Goal: Task Accomplishment & Management: Use online tool/utility

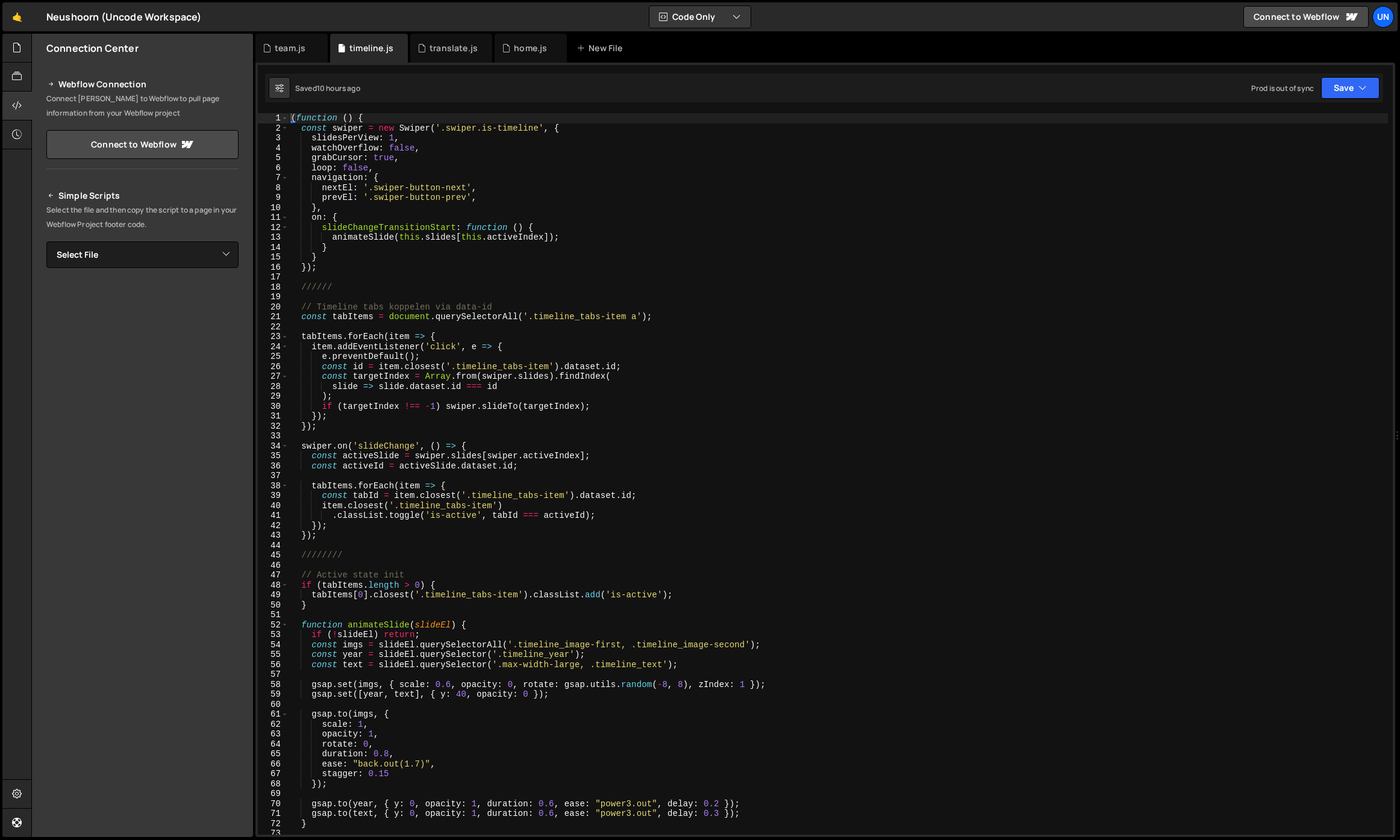
click at [450, 301] on div "( function ( ) { const swiper = new Swiper ( '.swiper.is-timeline' , { slidesPe…" at bounding box center [838, 484] width 1099 height 742
click at [275, 47] on div "team.js" at bounding box center [290, 48] width 31 height 12
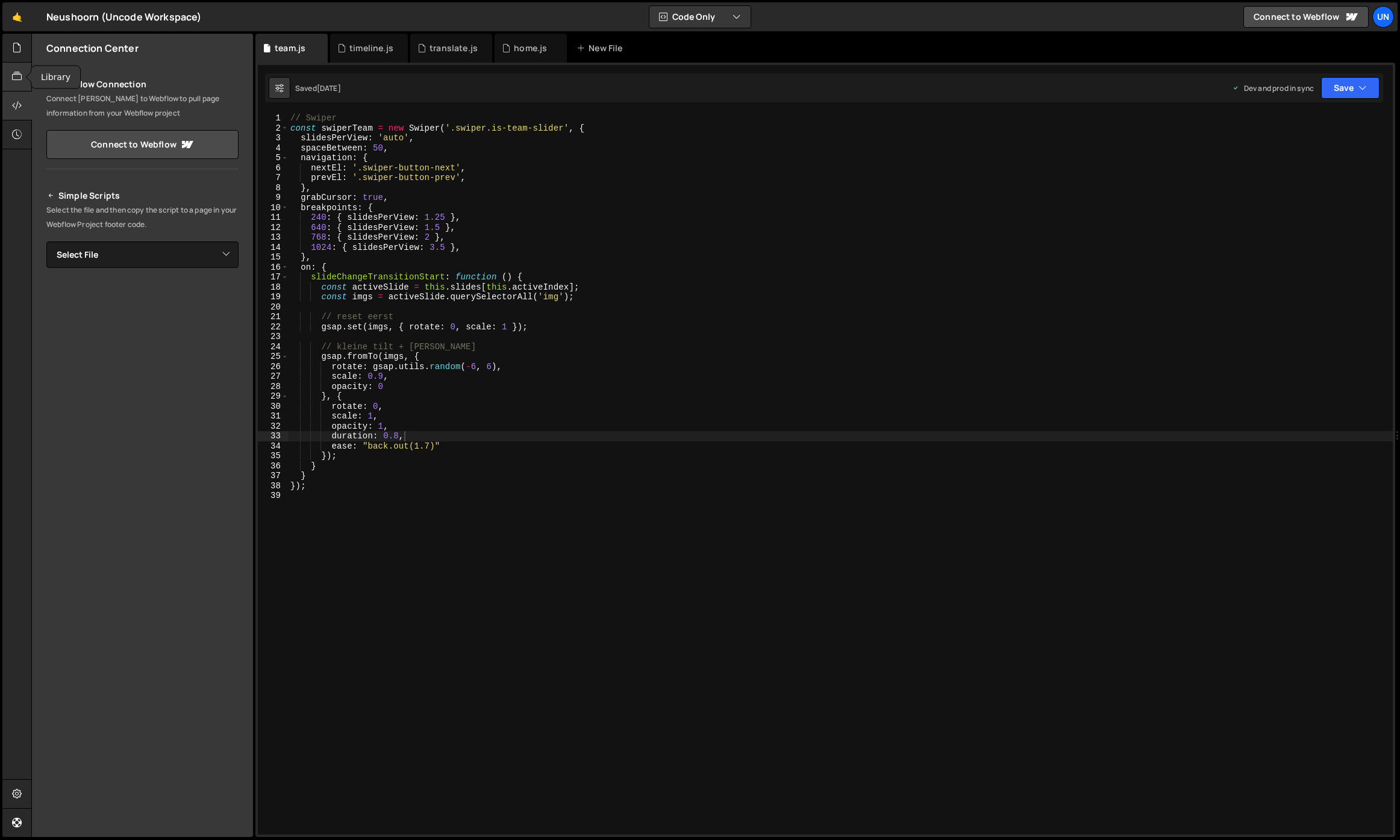
click at [12, 87] on div at bounding box center [17, 77] width 30 height 29
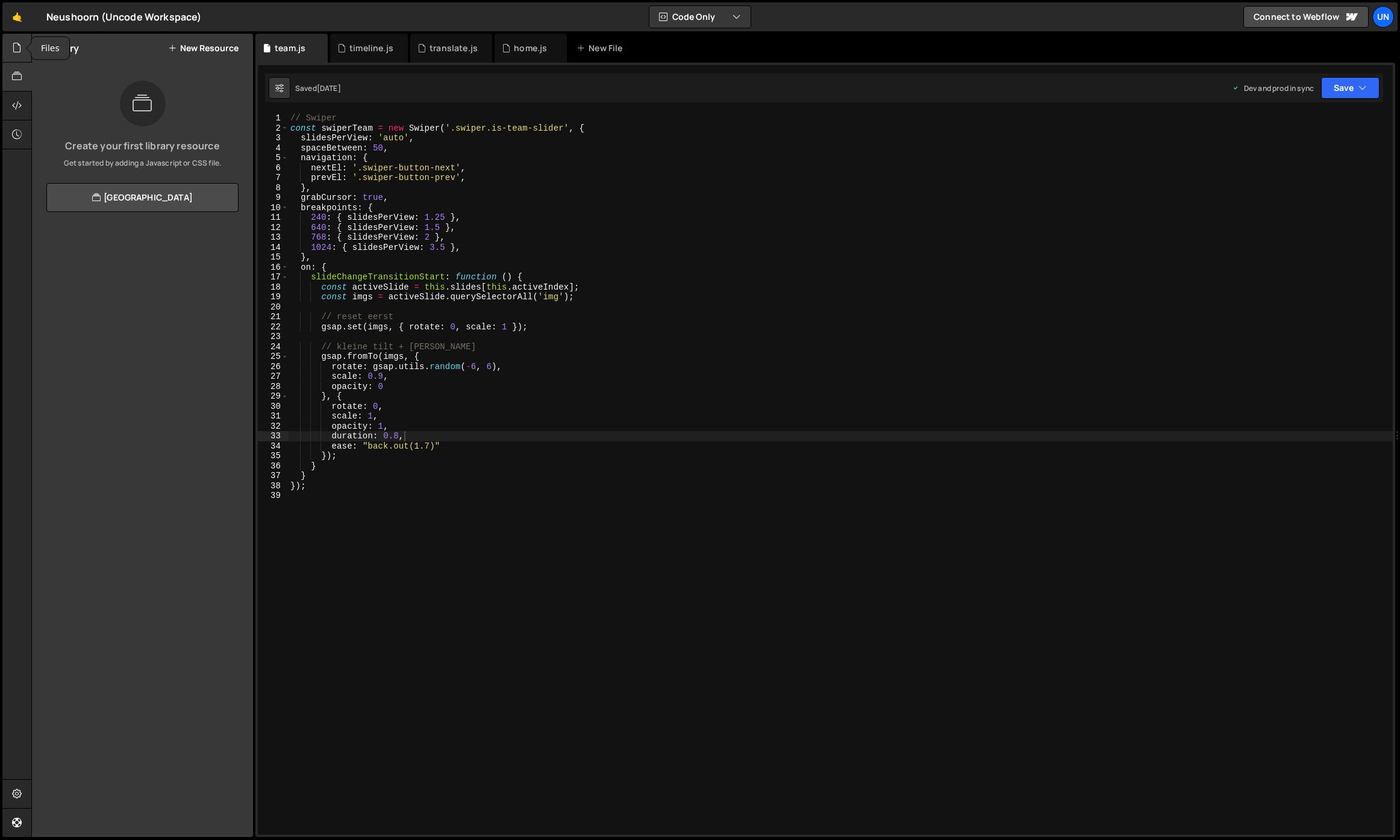
drag, startPoint x: 20, startPoint y: 51, endPoint x: 25, endPoint y: 56, distance: 7.1
click at [20, 51] on icon at bounding box center [16, 48] width 10 height 13
drag, startPoint x: 99, startPoint y: 233, endPoint x: 116, endPoint y: 184, distance: 51.9
click at [99, 233] on div "Files New File Javascript files 0 home.js 0 0 team.js 0 0 timeline.js 0 0" at bounding box center [143, 435] width 221 height 803
click at [128, 93] on div "0 home.js 0" at bounding box center [149, 98] width 207 height 24
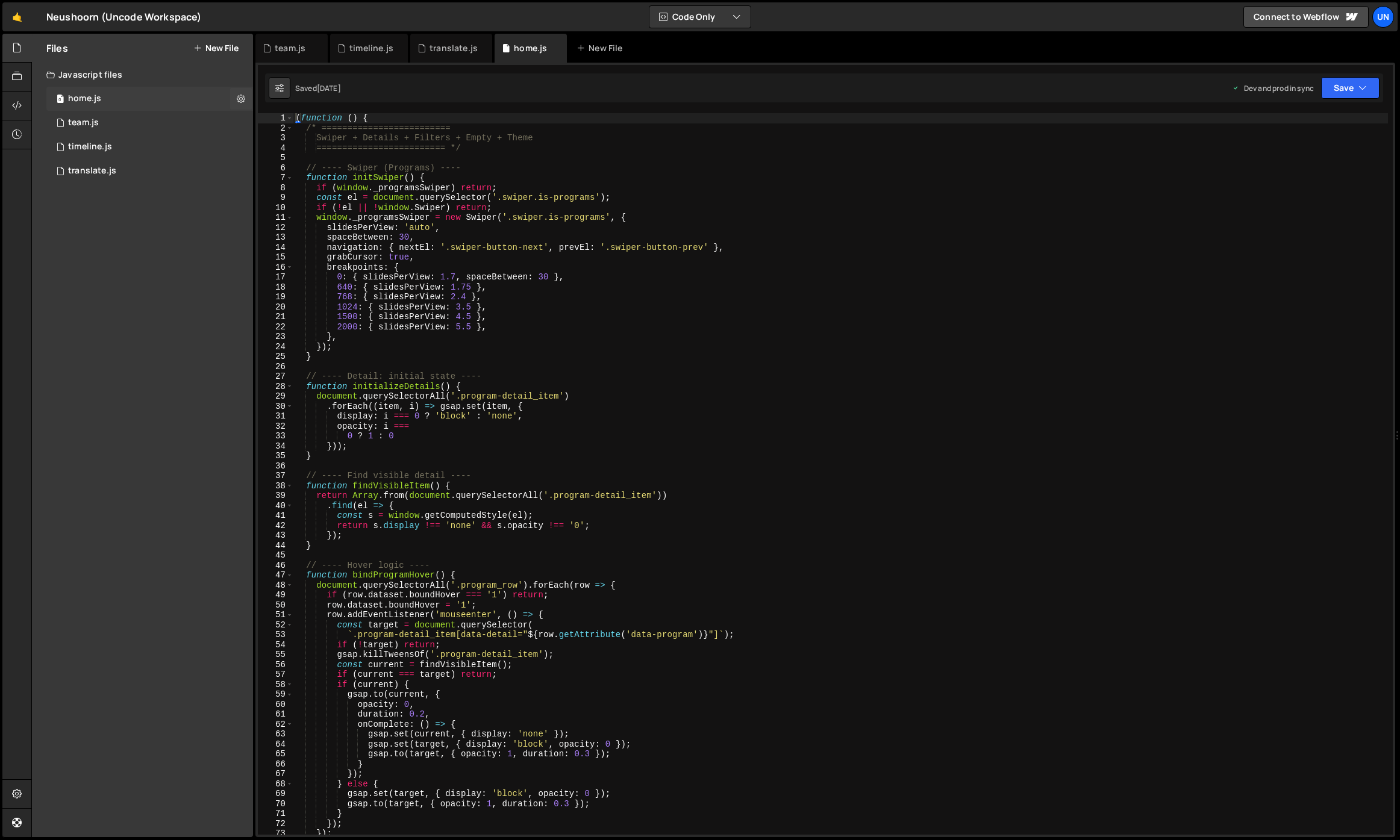
scroll to position [20805, 0]
click at [143, 117] on div "0 team.js 0" at bounding box center [149, 123] width 207 height 24
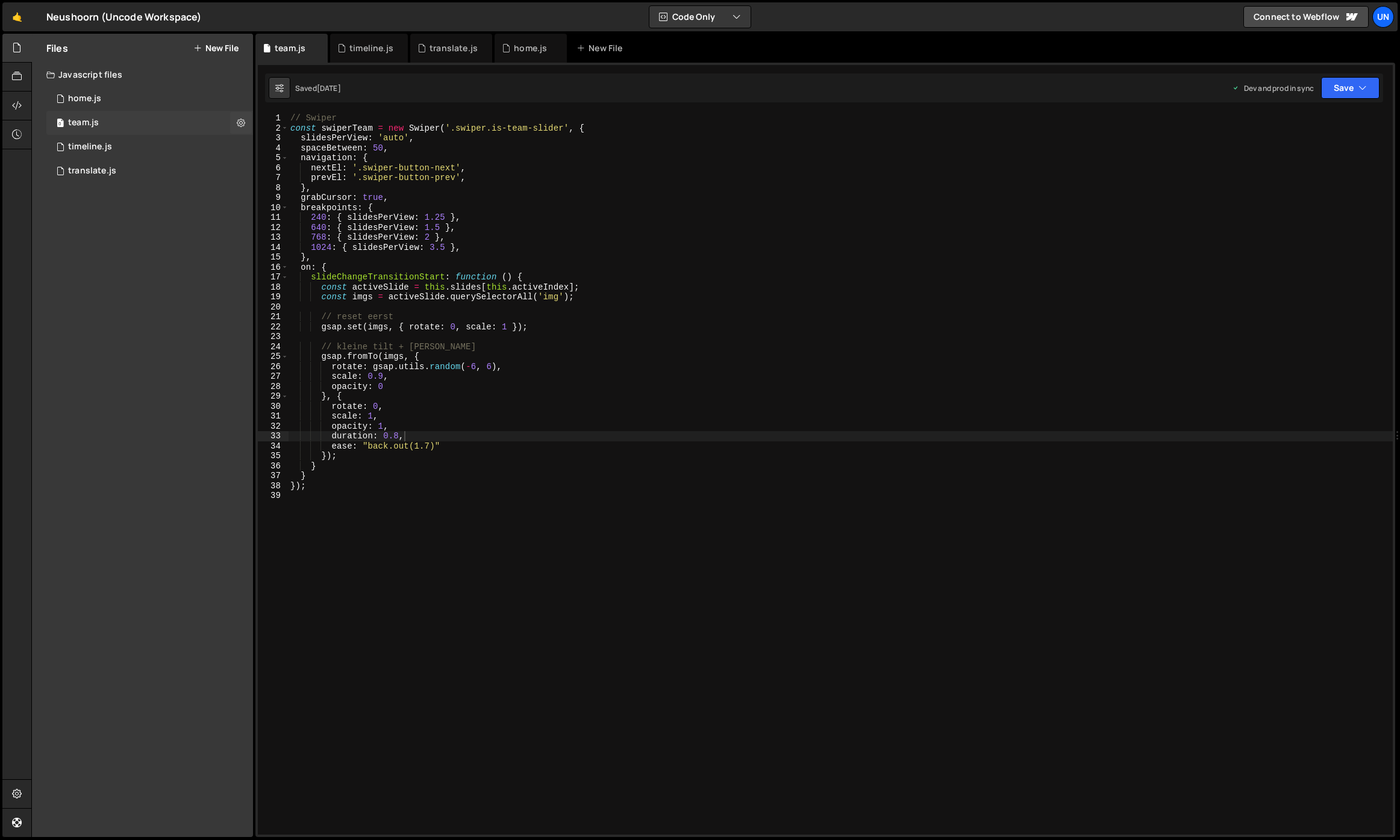
scroll to position [0, 0]
click at [333, 119] on div "// Swiper const swiperTeam = new Swiper ( '.swiper.is-team-slider' , { slidesPe…" at bounding box center [840, 484] width 1105 height 742
click at [354, 122] on div "// Swiper const swiperTeam = new Swiper ( '.swiper.is-team-slider' , { slidesPe…" at bounding box center [840, 484] width 1105 height 742
click at [306, 117] on div "// Swiper const swiperTeam = new Swiper ( '.swiper.is-team-slider' , { slidesPe…" at bounding box center [840, 484] width 1105 height 742
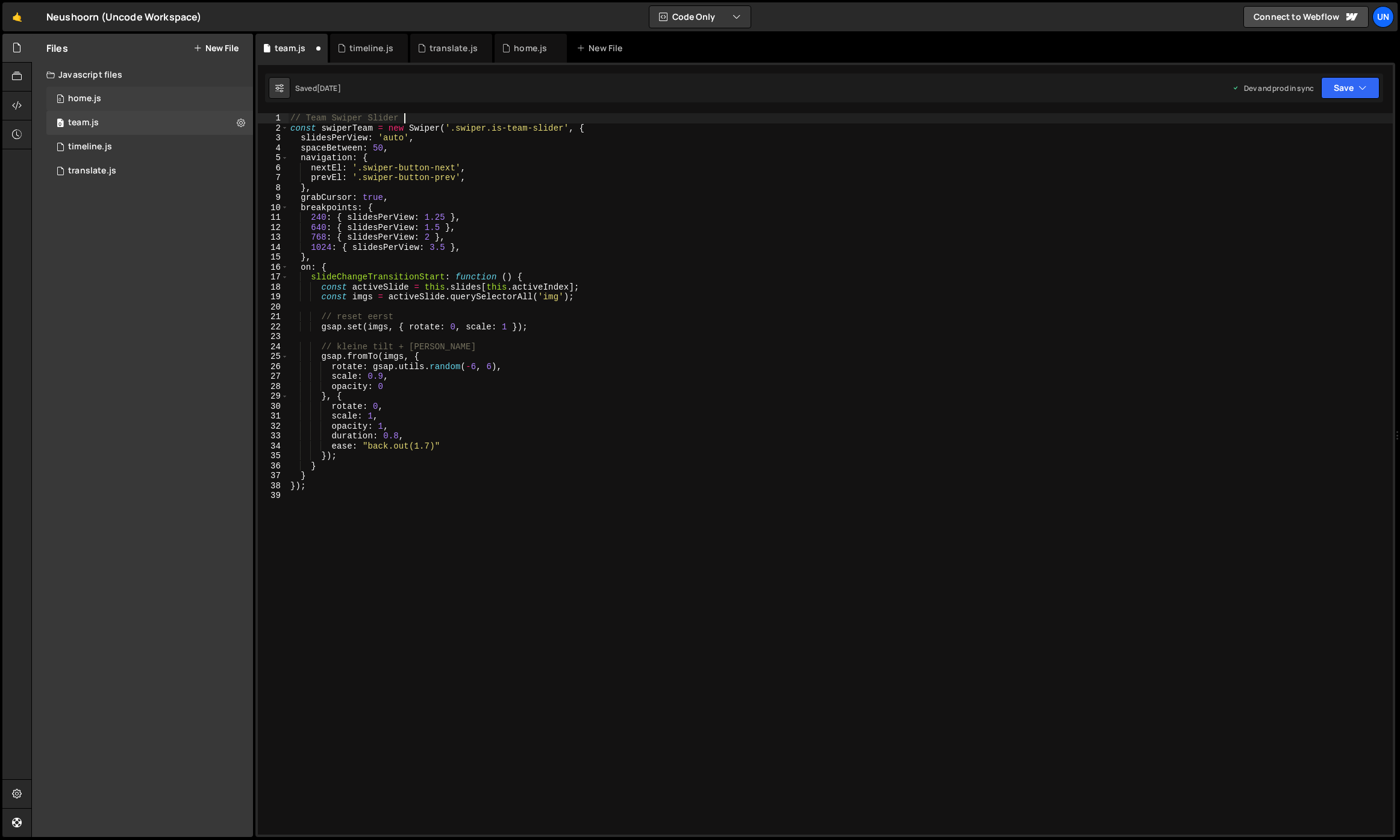
type textarea "// Team Swiper Slider"
click at [134, 103] on div "0 home.js 0" at bounding box center [149, 98] width 207 height 24
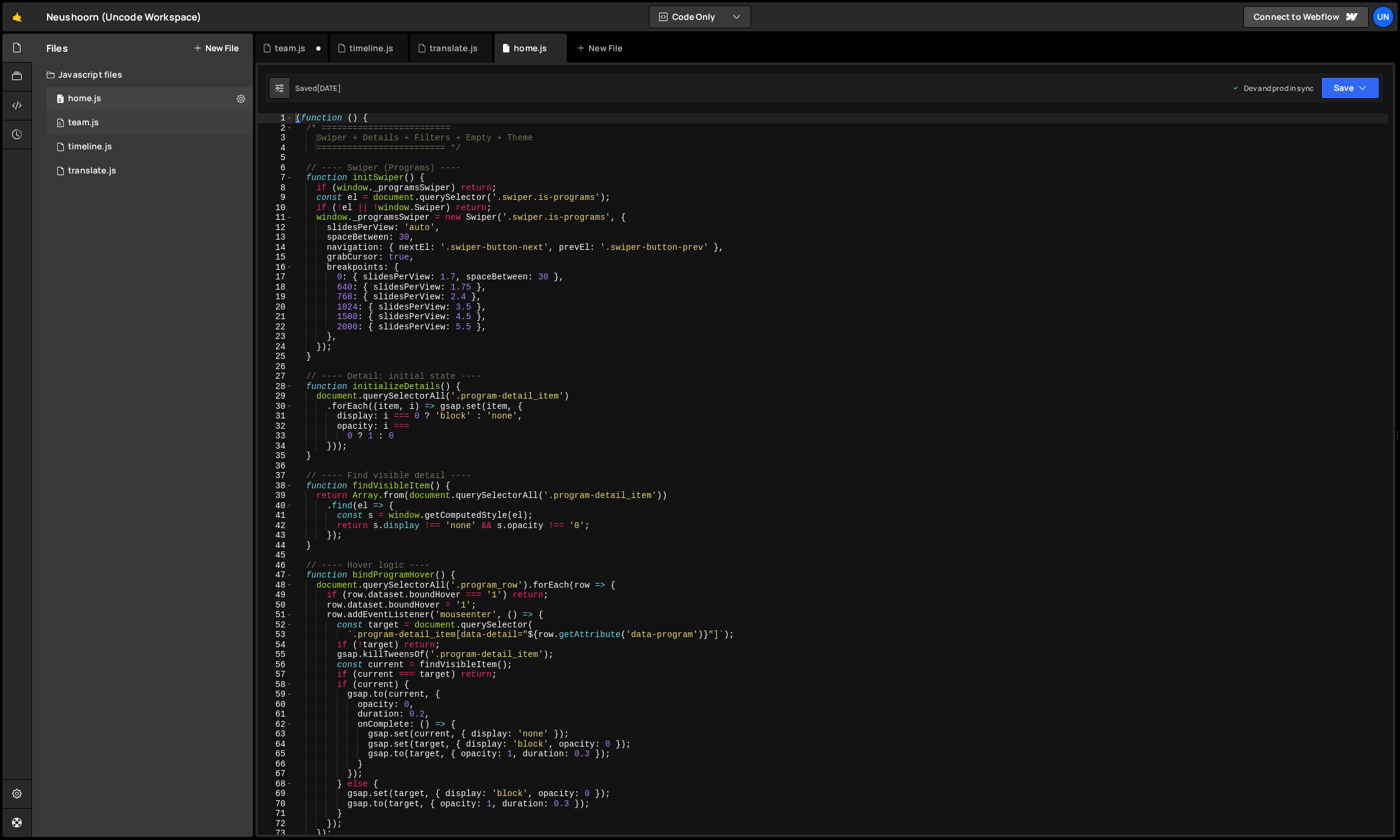
scroll to position [16043, 0]
click at [116, 118] on div "0 team.js 0" at bounding box center [149, 123] width 207 height 24
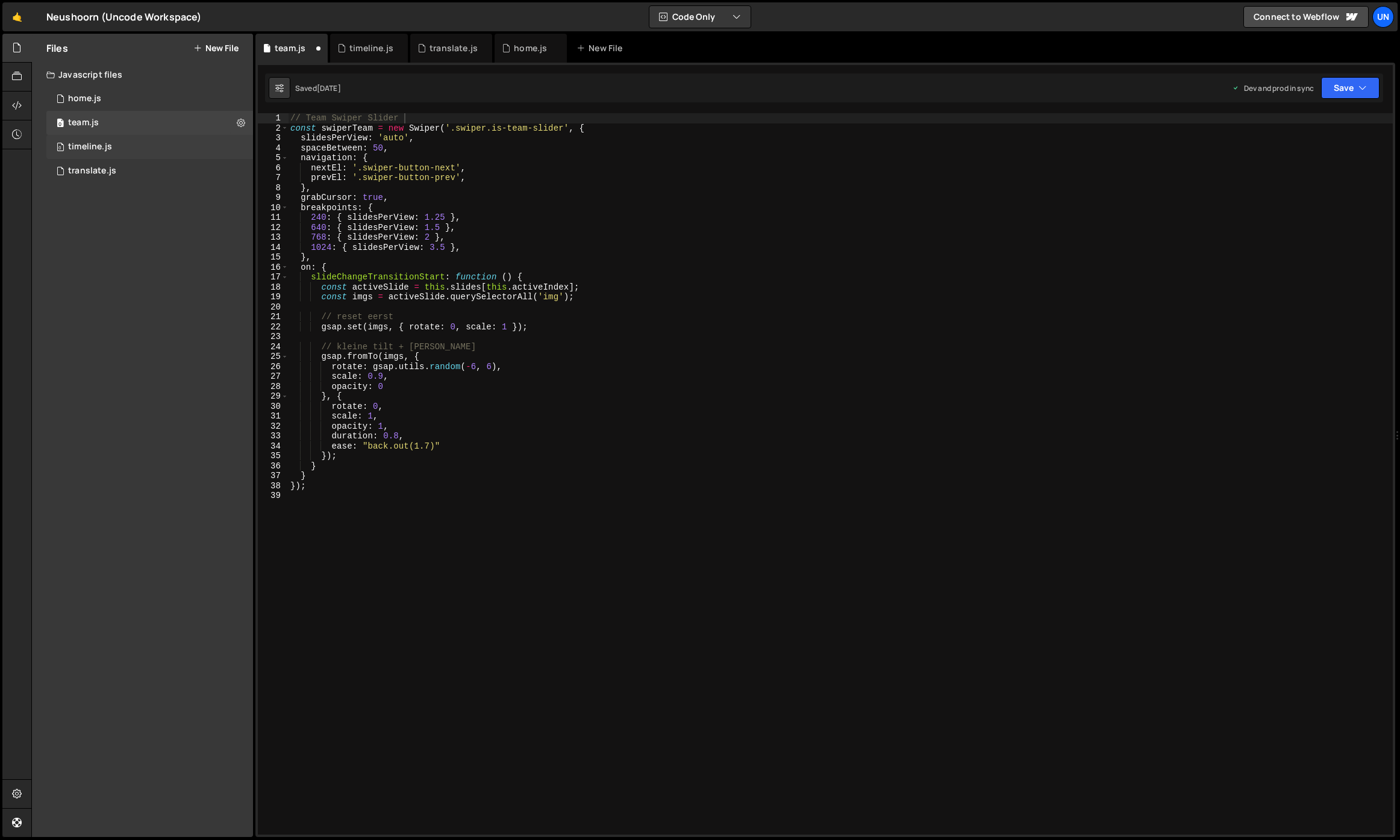
click at [110, 150] on div "timeline.js" at bounding box center [90, 147] width 44 height 11
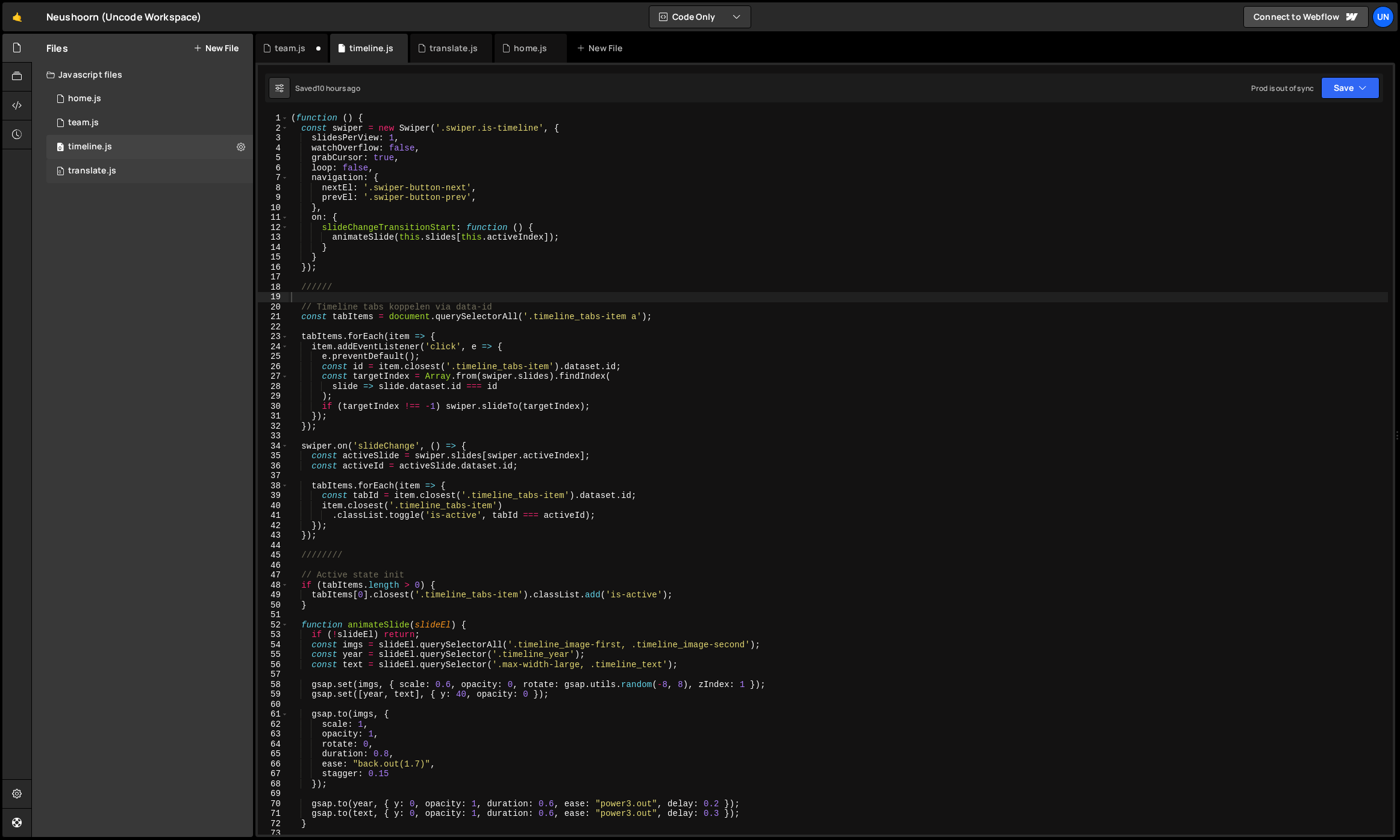
click at [117, 172] on div "0 translate.js 0" at bounding box center [149, 171] width 207 height 24
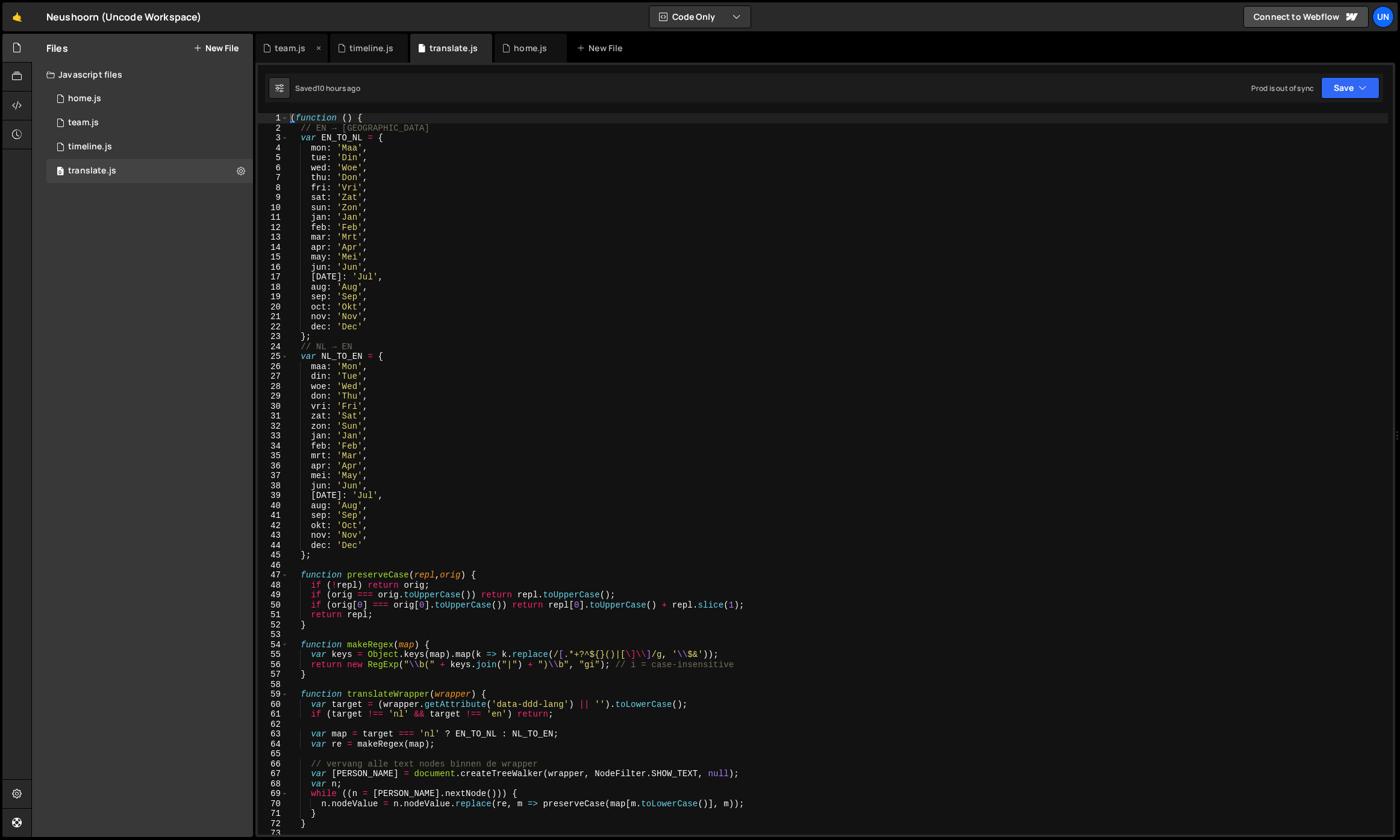
click at [276, 51] on div "team.js" at bounding box center [290, 48] width 31 height 12
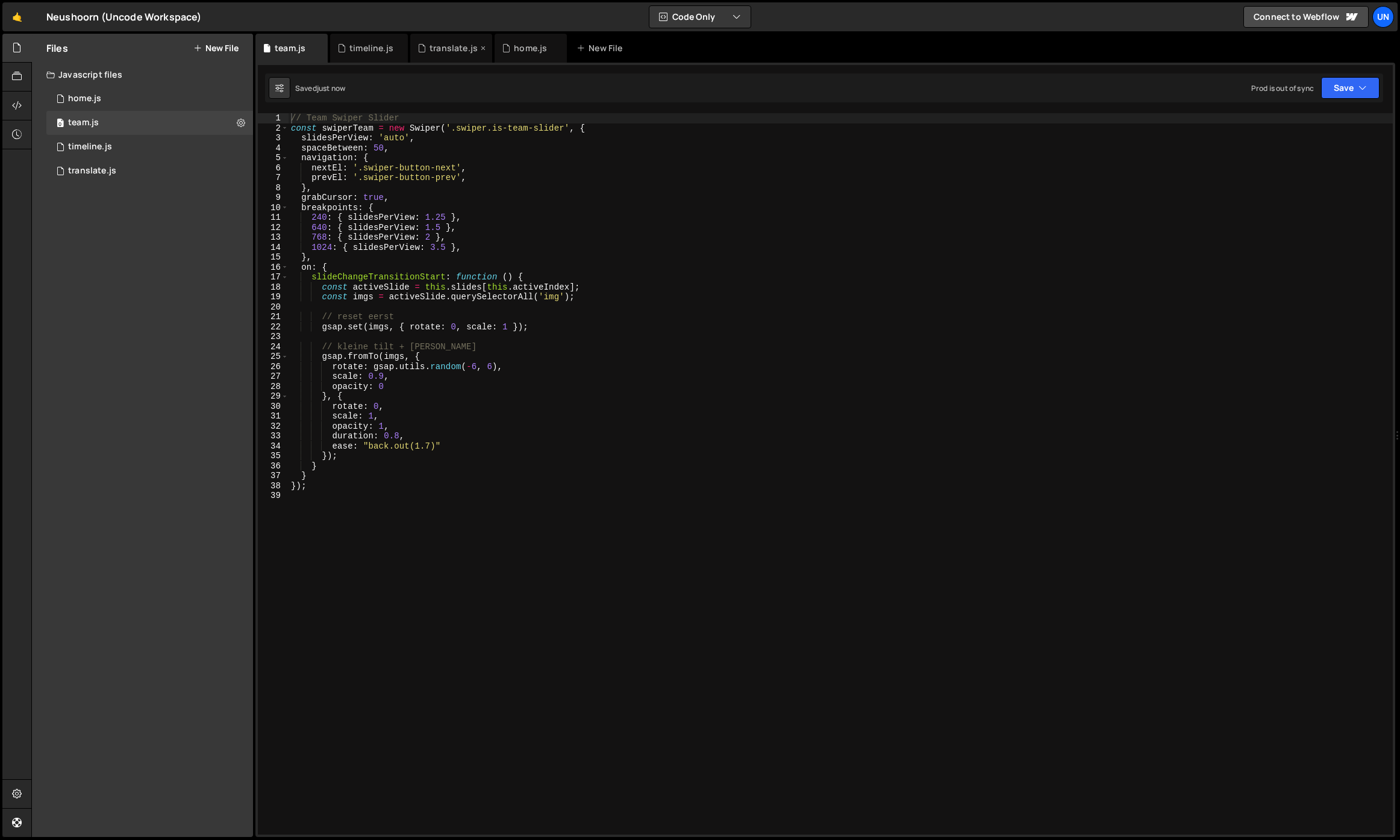
click at [448, 39] on div "translate.js" at bounding box center [451, 48] width 82 height 29
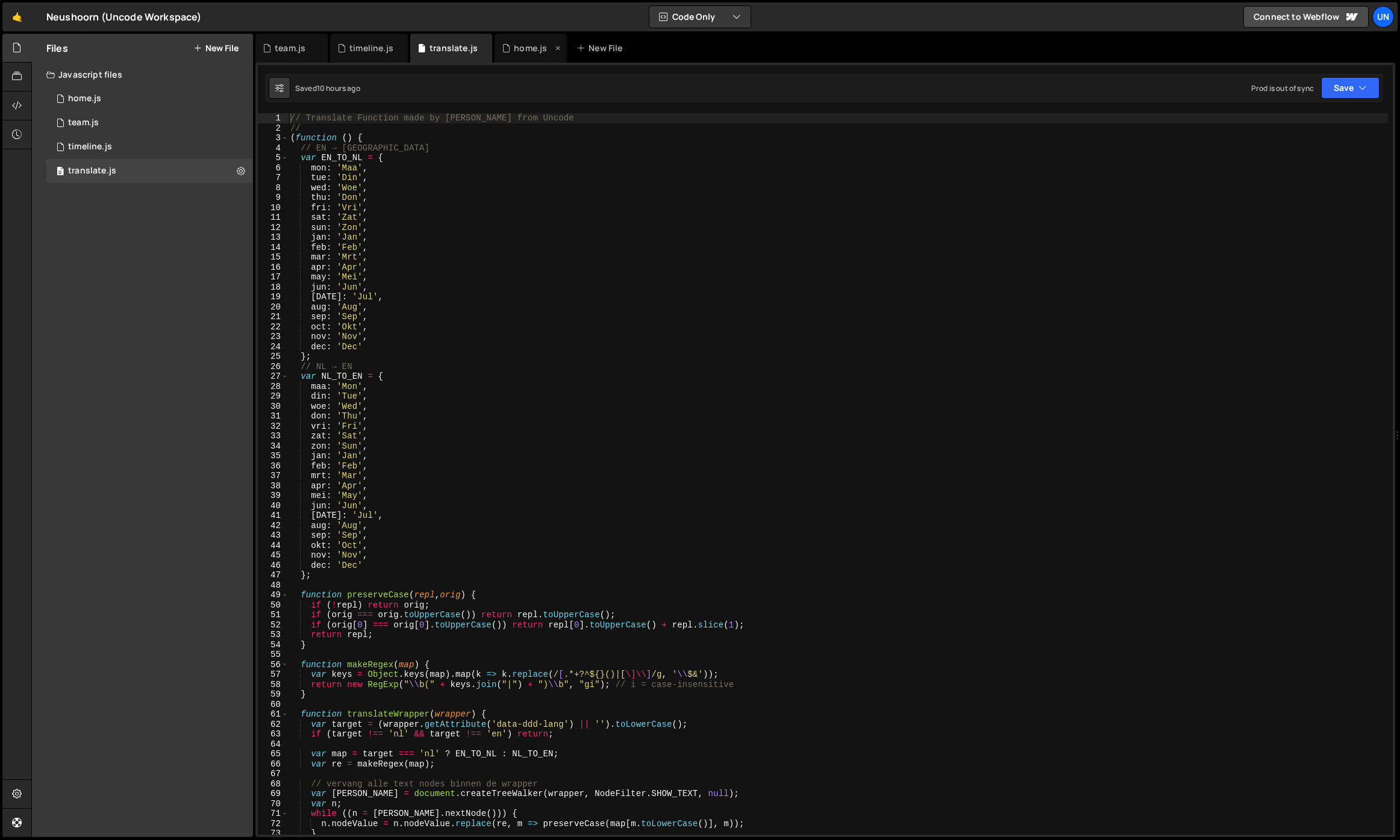
click at [544, 51] on div "home.js" at bounding box center [531, 48] width 33 height 12
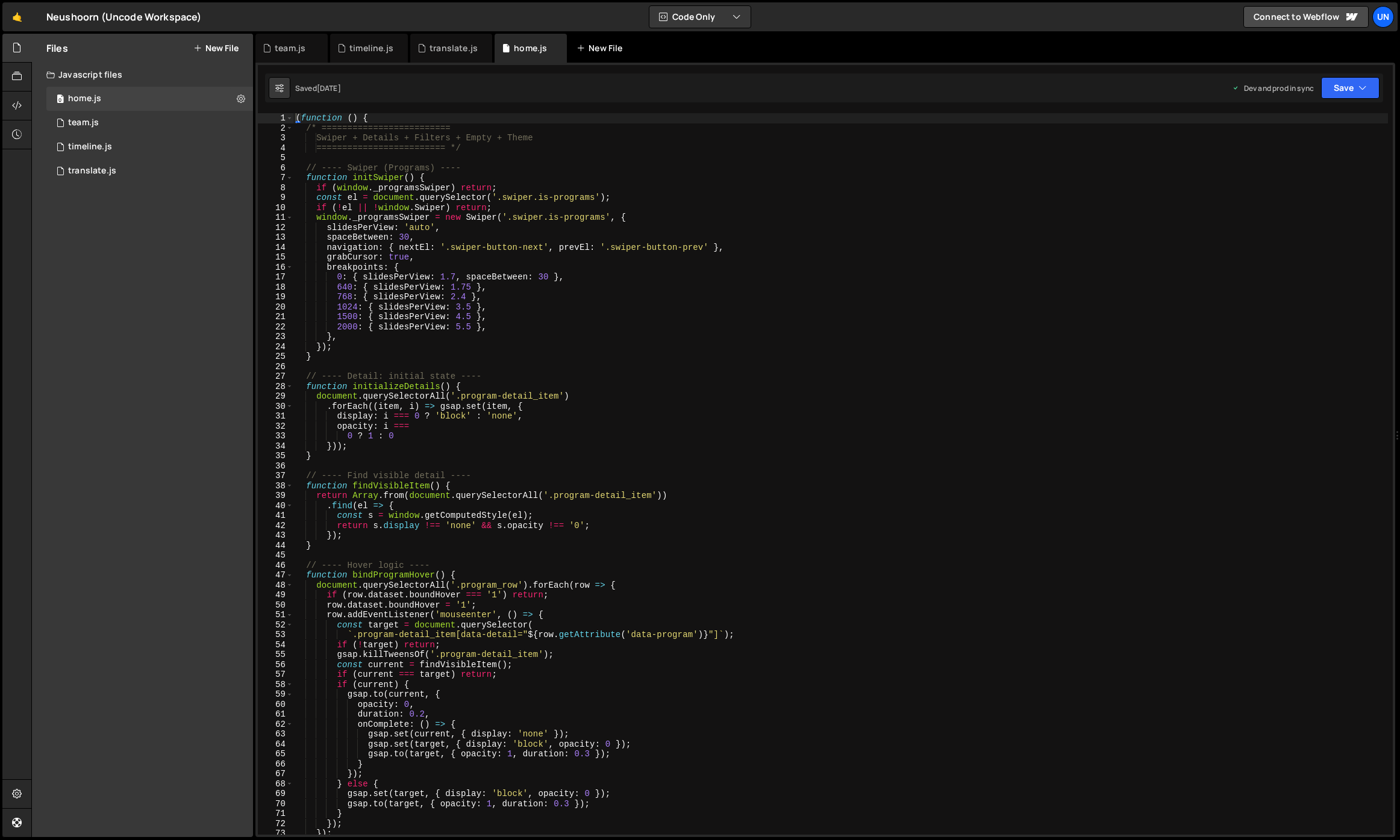
scroll to position [20805, 0]
click at [455, 57] on div "translate.js" at bounding box center [451, 48] width 82 height 29
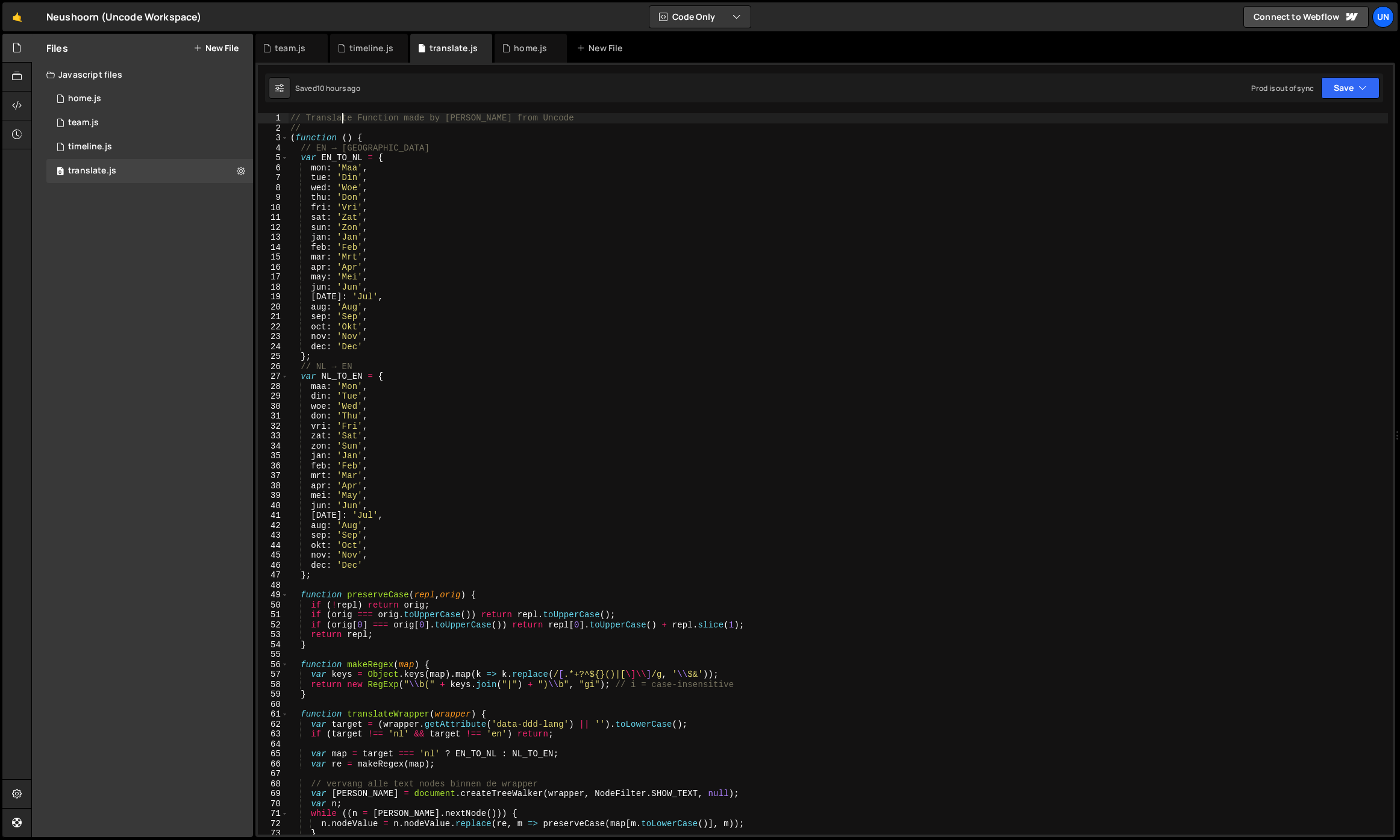
drag, startPoint x: 343, startPoint y: 117, endPoint x: 330, endPoint y: 123, distance: 14.3
click at [343, 117] on div "// Translate Function made by Rick from Uncode // ( function ( ) { // EN → NL v…" at bounding box center [838, 484] width 1100 height 742
drag, startPoint x: 306, startPoint y: 128, endPoint x: 278, endPoint y: 115, distance: 30.9
click at [278, 115] on div "// Translate Function made by Rick from Uncode 1 2 3 4 5 6 7 8 9 10 11 12 13 14…" at bounding box center [825, 474] width 1135 height 721
type textarea "// Translate Function made by Rick from Uncode //"
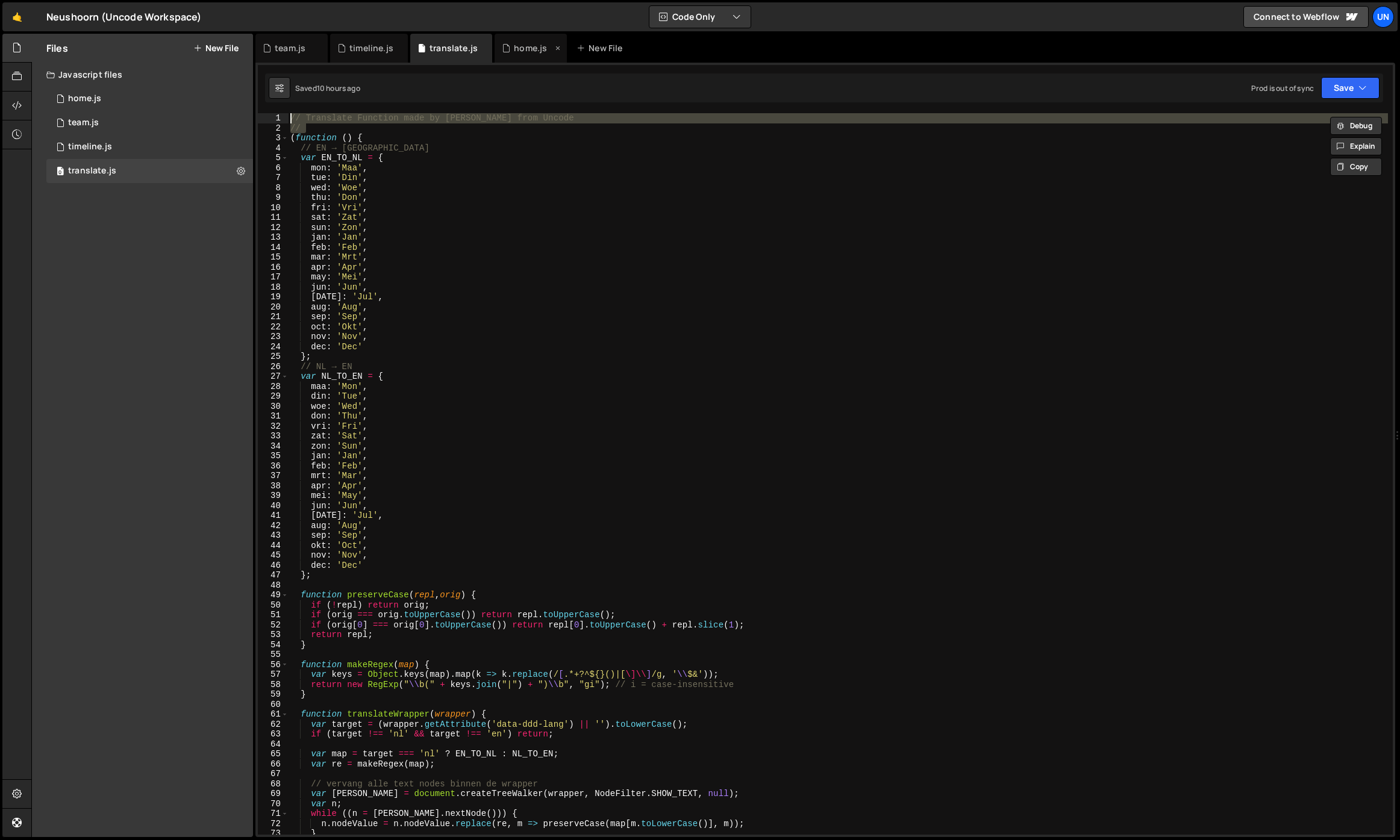
click at [514, 47] on div "home.js" at bounding box center [531, 48] width 33 height 12
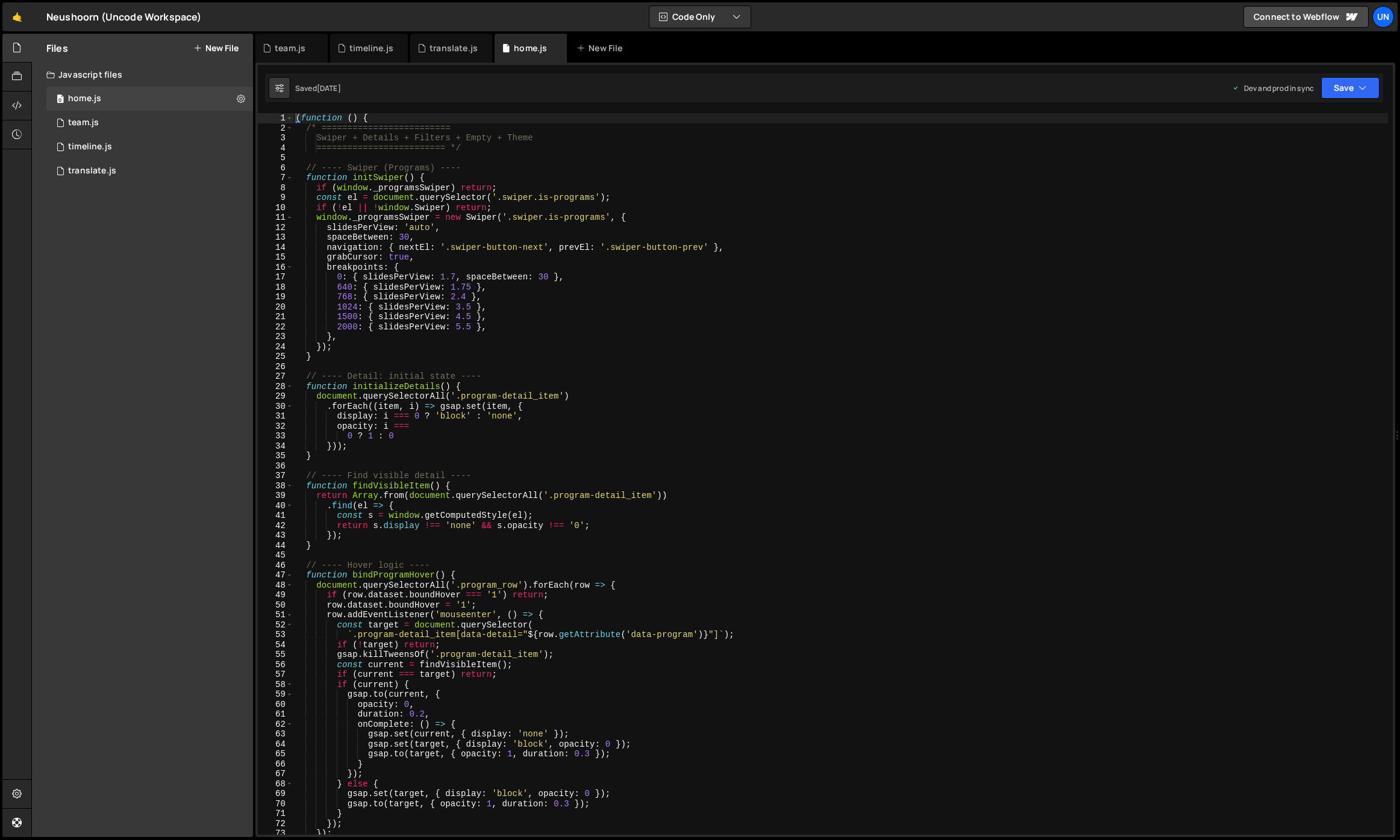
scroll to position [20805, 0]
click at [328, 138] on div "( function ( ) { /* ========================= Swiper + Details + Filters + Empt…" at bounding box center [840, 484] width 1095 height 742
type textarea "(function () {"
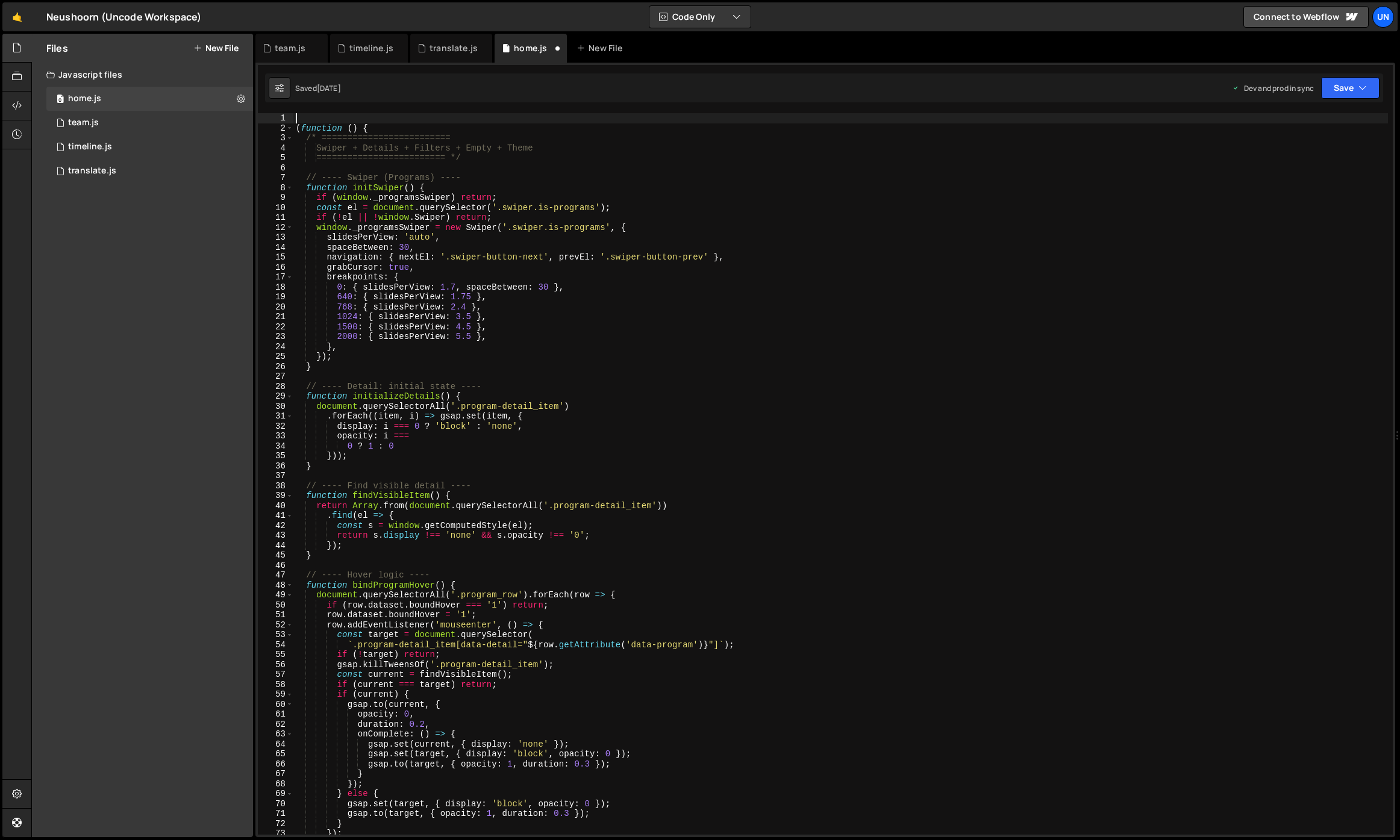
paste textarea "//"
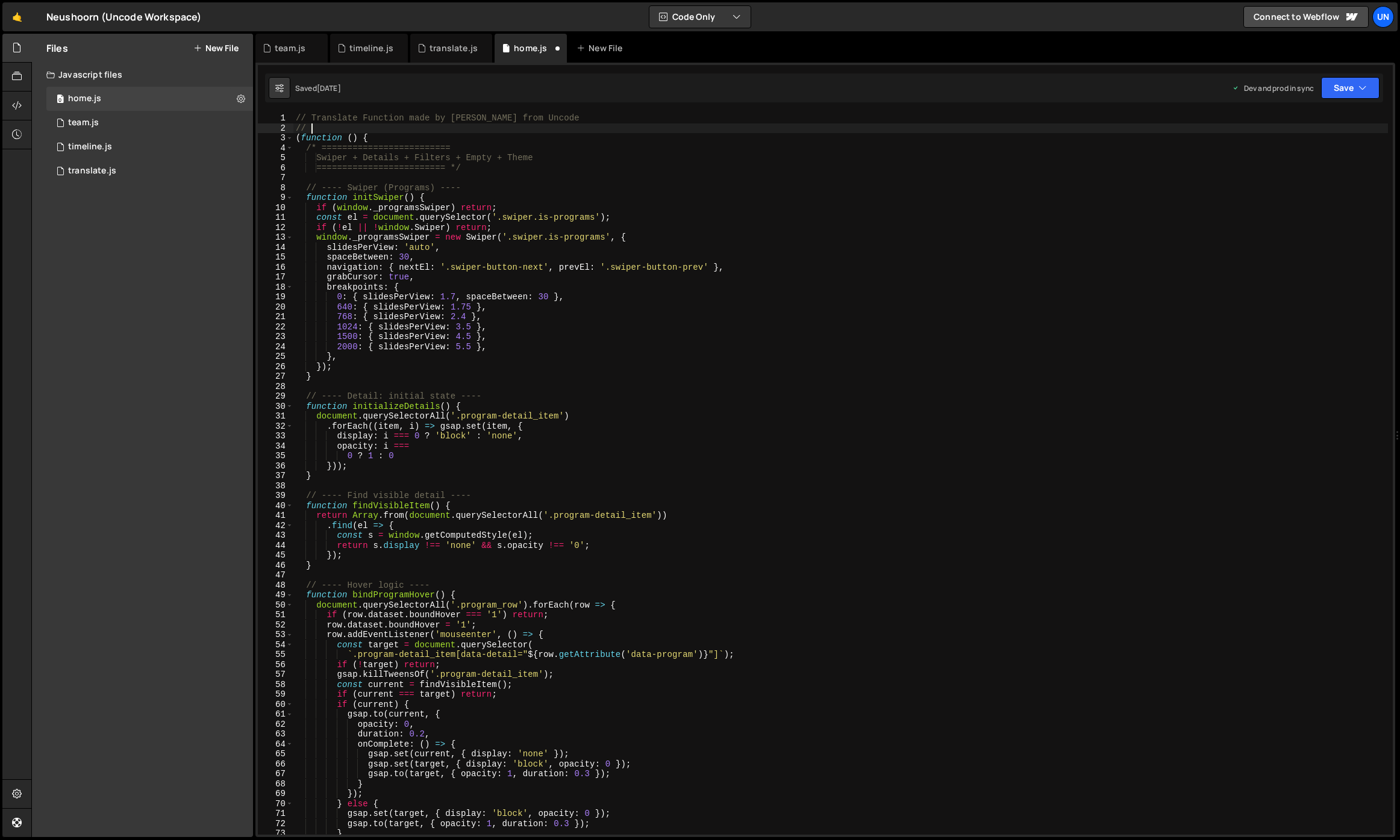
click at [354, 123] on div "// Translate Function made by Rick from Uncode // ( function ( ) { /* =========…" at bounding box center [840, 484] width 1095 height 742
click at [458, 114] on div "// Translate Function made by Rick from Uncode // ( function ( ) { /* =========…" at bounding box center [840, 484] width 1095 height 742
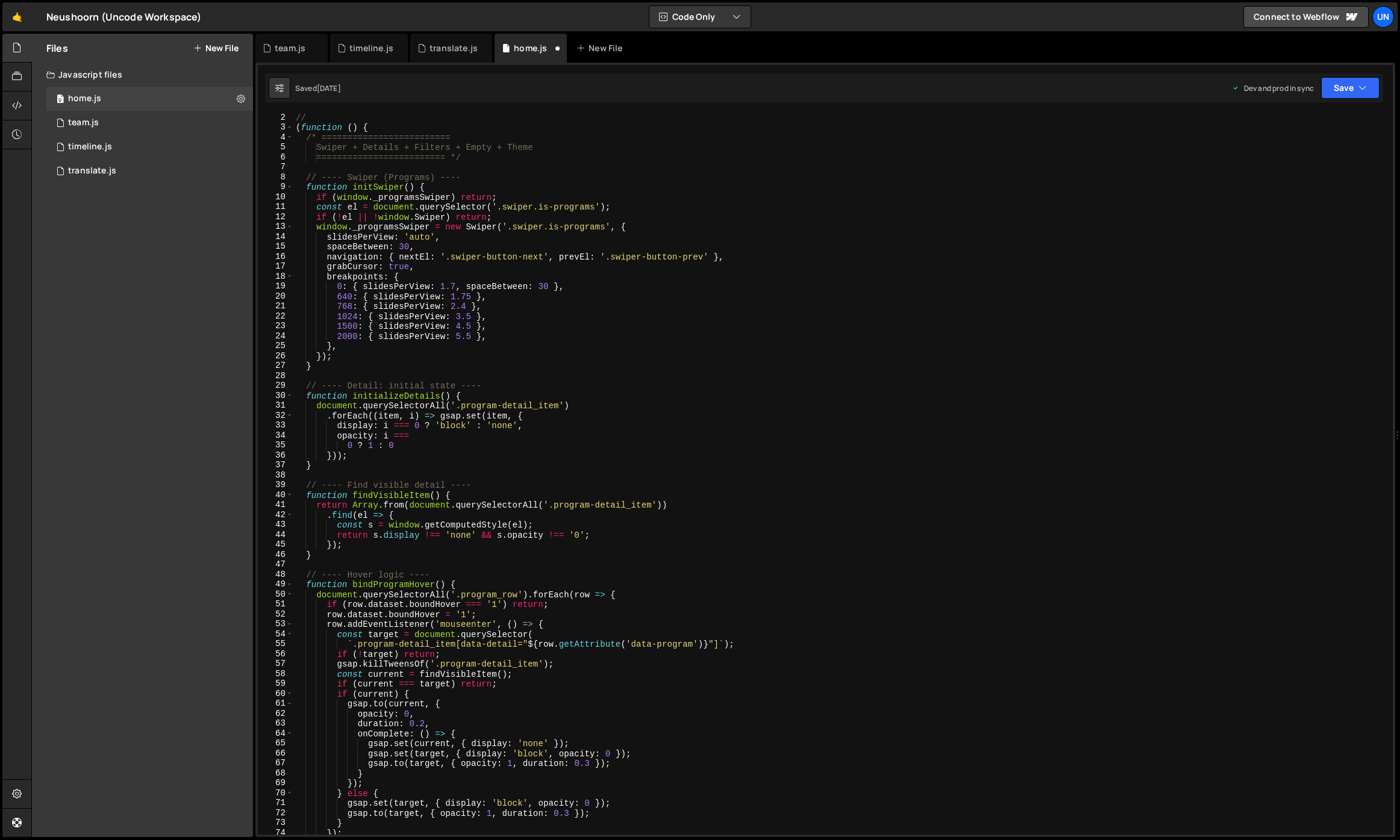
scroll to position [0, 0]
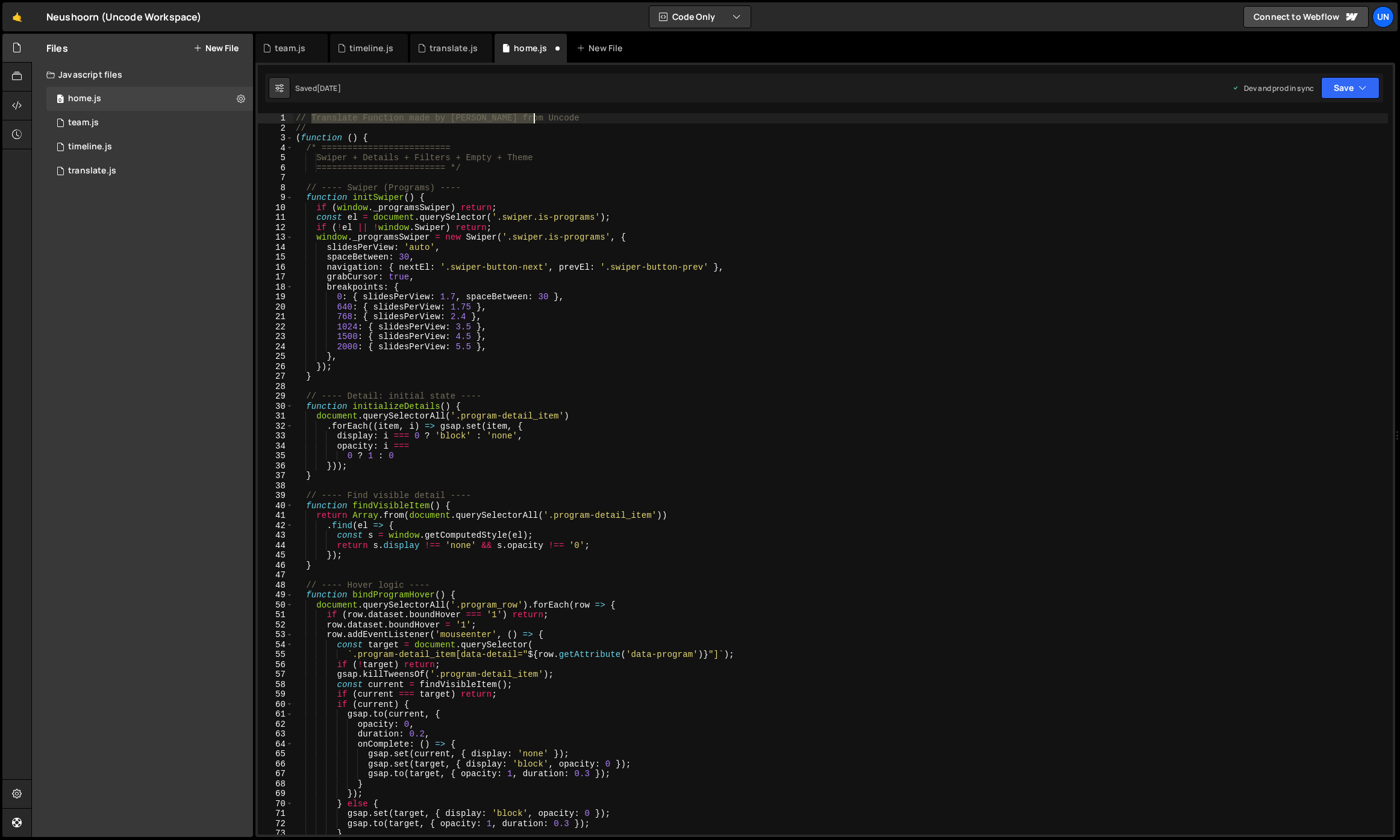
drag, startPoint x: 492, startPoint y: 114, endPoint x: 561, endPoint y: 115, distance: 69.0
click at [561, 115] on div "// Translate Function made by Rick from Uncode // ( function ( ) { /* =========…" at bounding box center [840, 484] width 1095 height 742
type textarea "// Homepage Custom Code"
click at [844, 180] on div "// Homepage Custom Code // ( function ( ) { /* ========================= Swiper…" at bounding box center [840, 484] width 1095 height 742
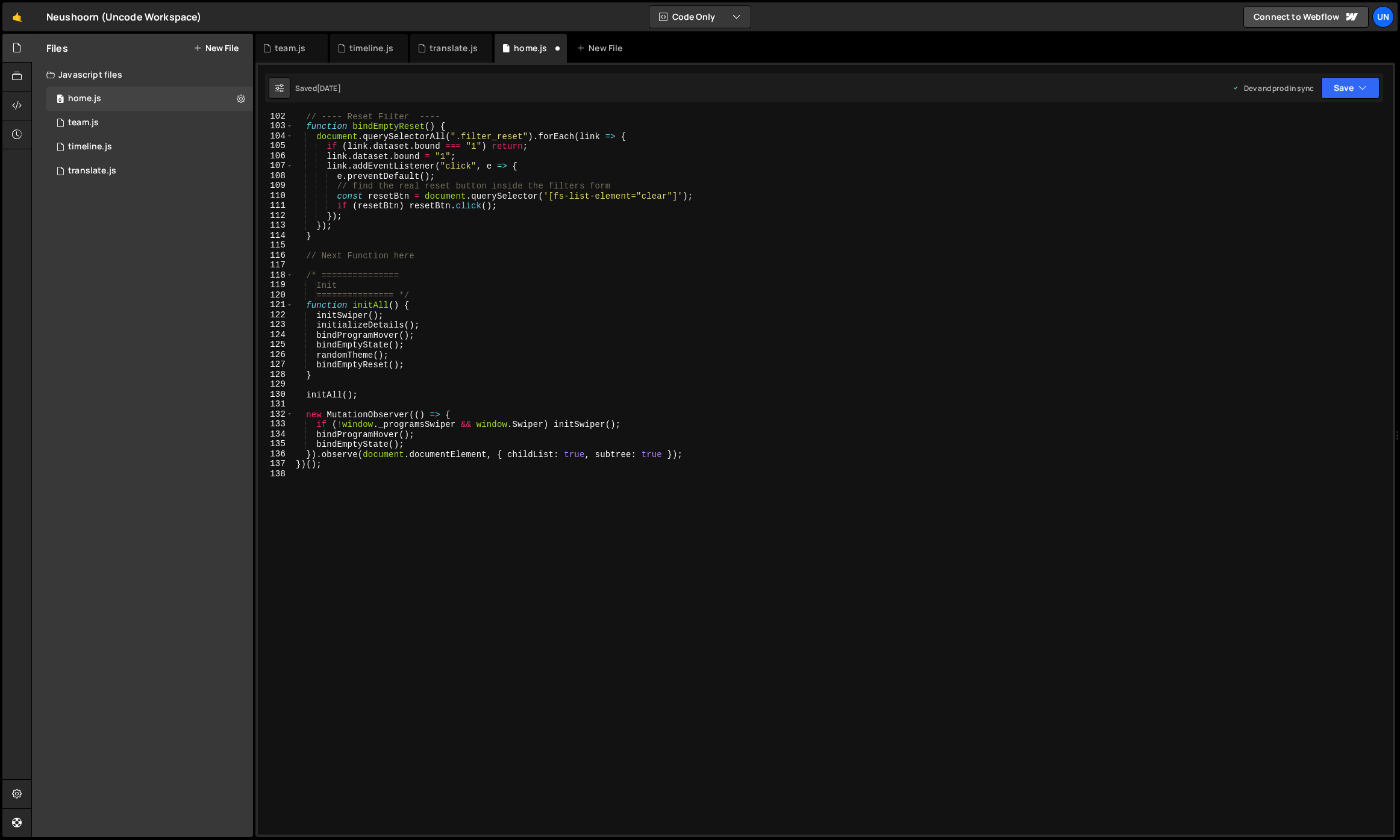
scroll to position [1006, 0]
click at [522, 448] on div "// ---- Reset Filter ---- function bindEmptyReset ( ) { document . querySelecto…" at bounding box center [840, 482] width 1095 height 742
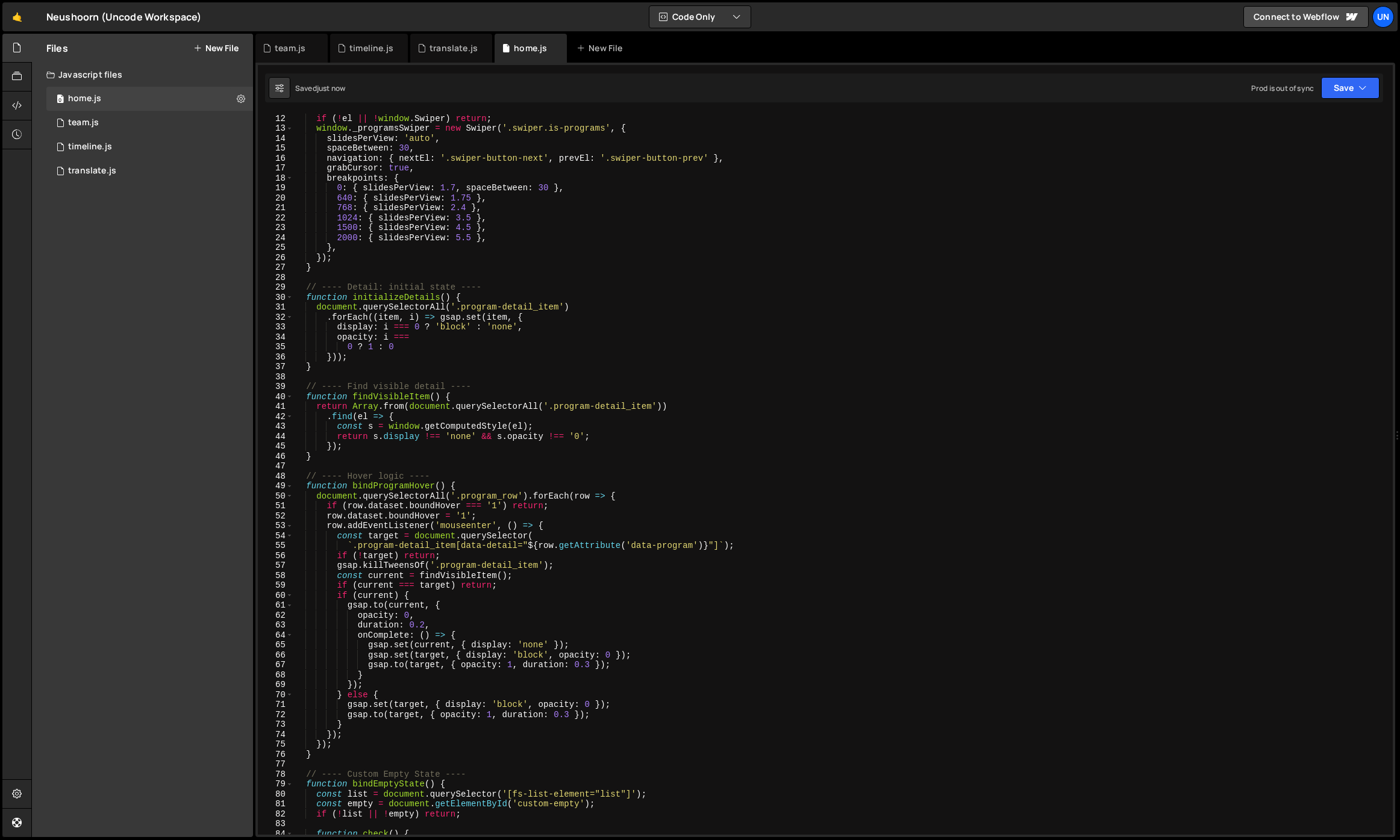
scroll to position [0, 0]
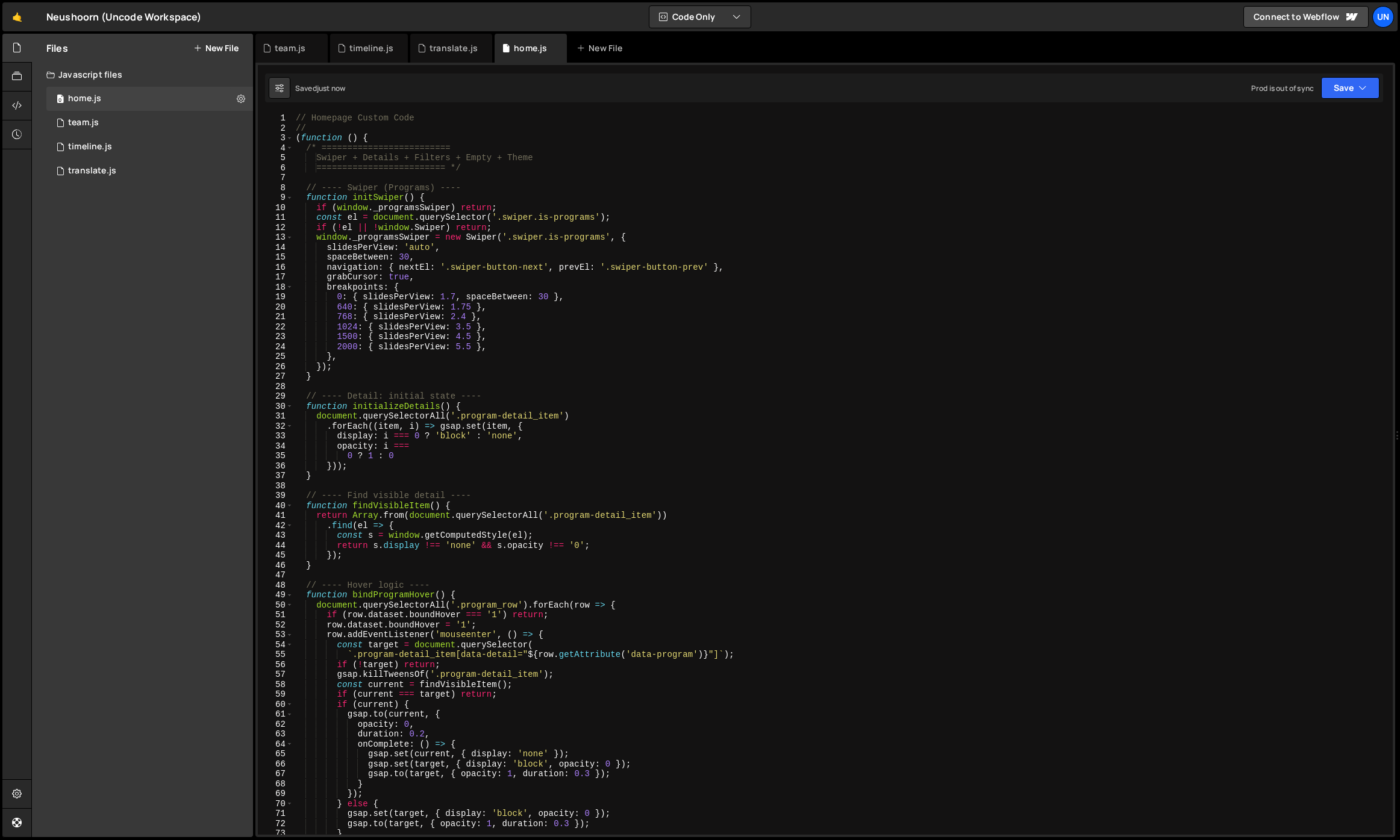
type textarea "bindEmptyState();"
click at [16, 98] on div at bounding box center [17, 106] width 30 height 29
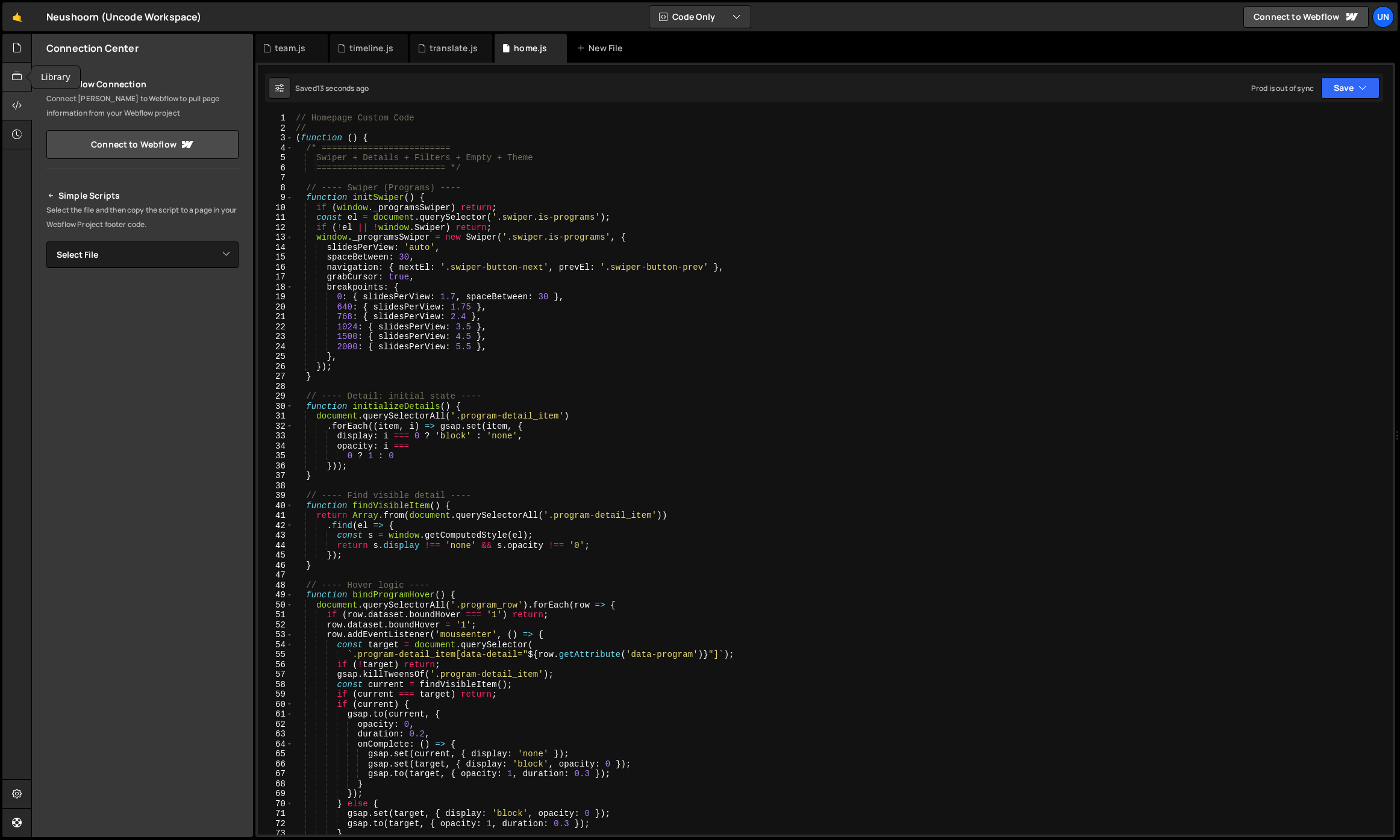
click at [16, 79] on icon at bounding box center [16, 77] width 10 height 13
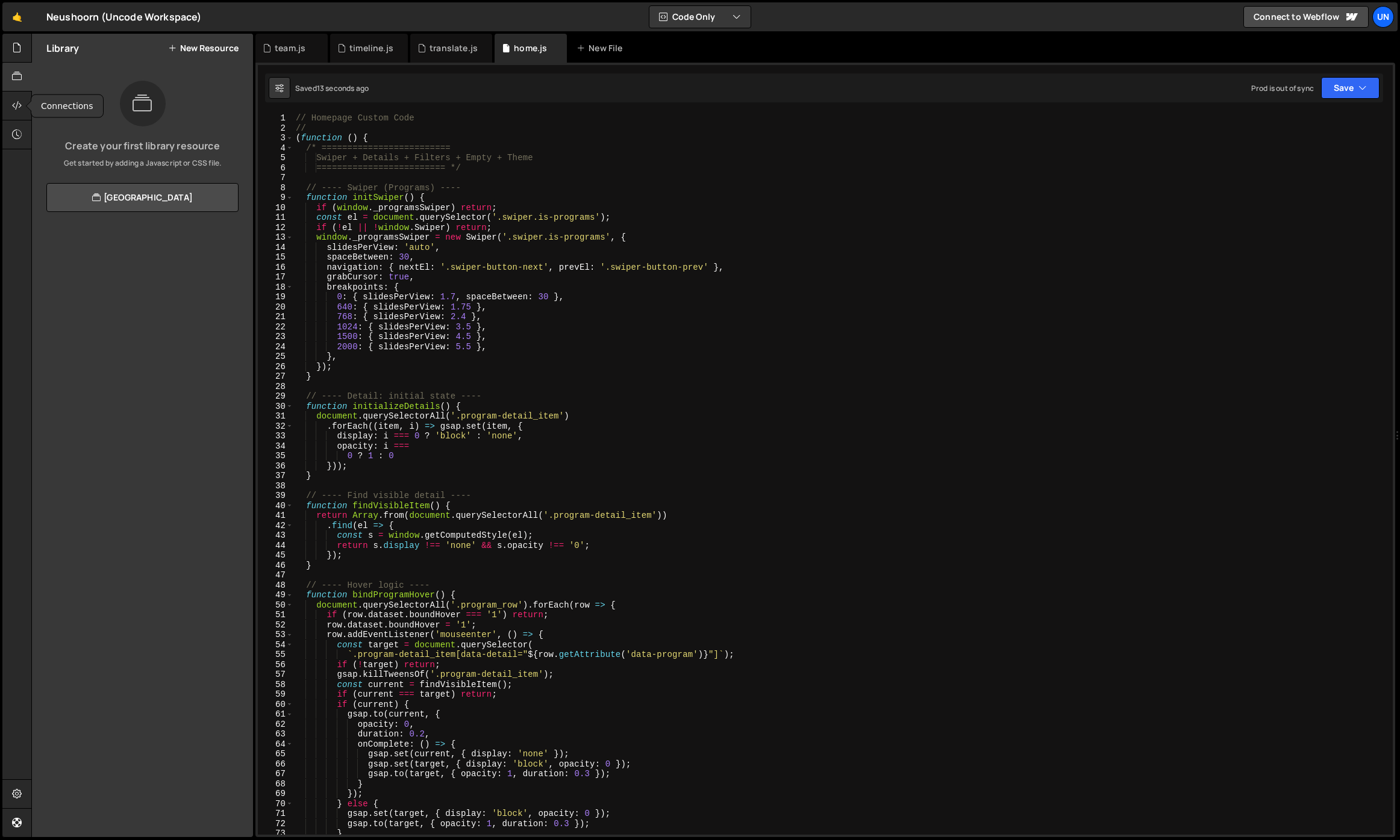
drag, startPoint x: 13, startPoint y: 102, endPoint x: 31, endPoint y: 121, distance: 26.2
click at [13, 103] on icon at bounding box center [16, 105] width 10 height 13
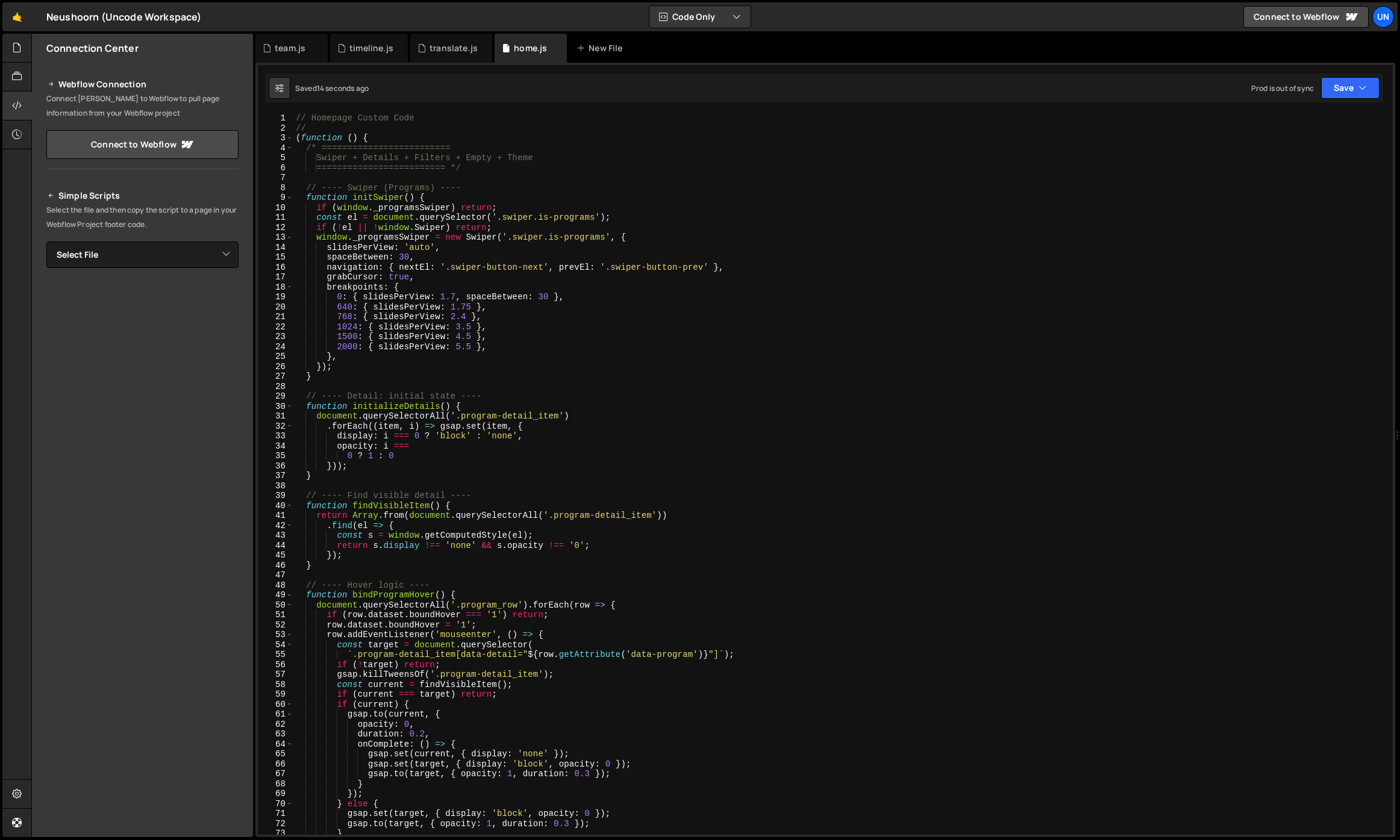
click at [135, 269] on div "Simple Scripts Select the file and then copy the script to a page in your Webfl…" at bounding box center [143, 352] width 193 height 327
click at [143, 261] on select "Select File home.js team.js timeline.js translate.js" at bounding box center [143, 255] width 193 height 27
select select "42760"
click at [46, 242] on select "Select File home.js team.js timeline.js translate.js" at bounding box center [143, 255] width 193 height 27
click at [197, 295] on button "Copy" at bounding box center [201, 295] width 41 height 25
